Goal: Submit feedback/report problem

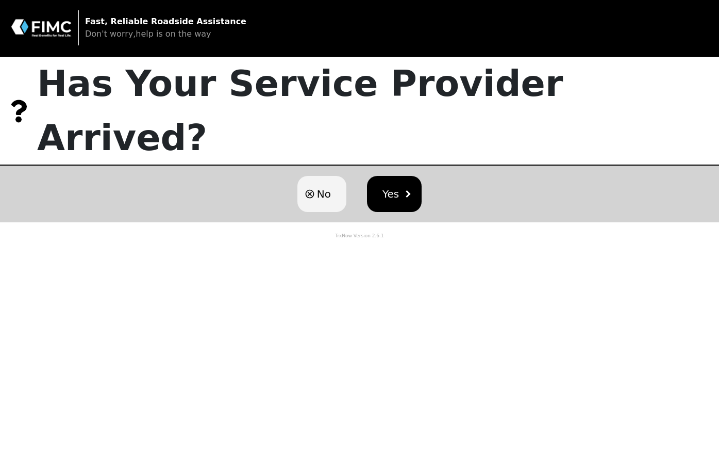
click at [316, 176] on button "No" at bounding box center [321, 194] width 49 height 36
click at [320, 186] on span "No" at bounding box center [324, 193] width 14 height 15
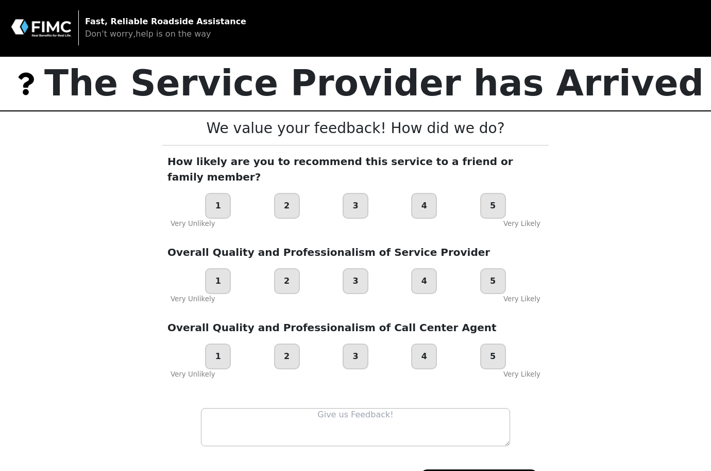
scroll to position [43, 0]
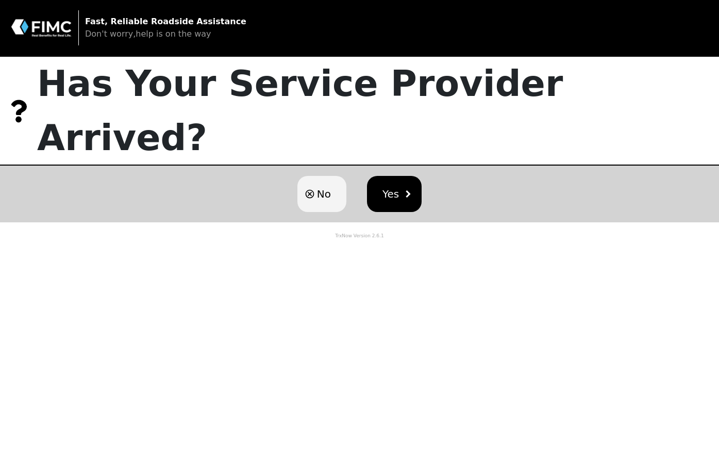
click at [322, 186] on span "No" at bounding box center [324, 193] width 14 height 15
